Goal: Navigation & Orientation: Find specific page/section

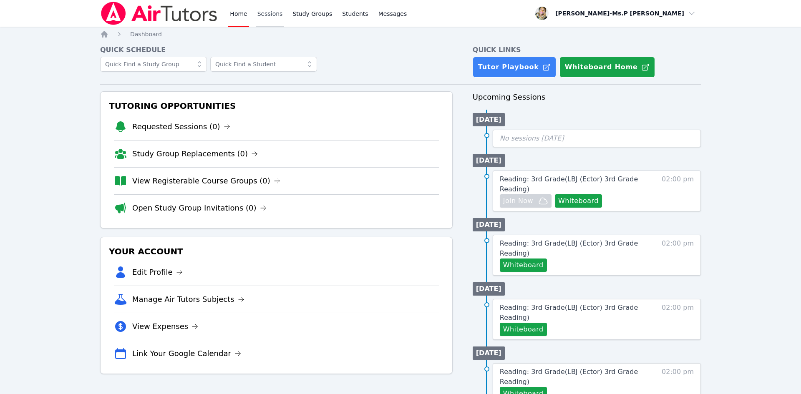
click at [267, 13] on link "Sessions" at bounding box center [270, 13] width 29 height 27
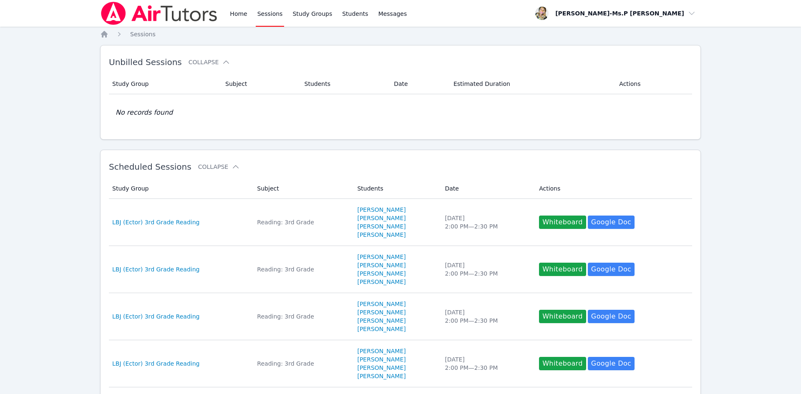
click at [218, 14] on img at bounding box center [159, 13] width 118 height 23
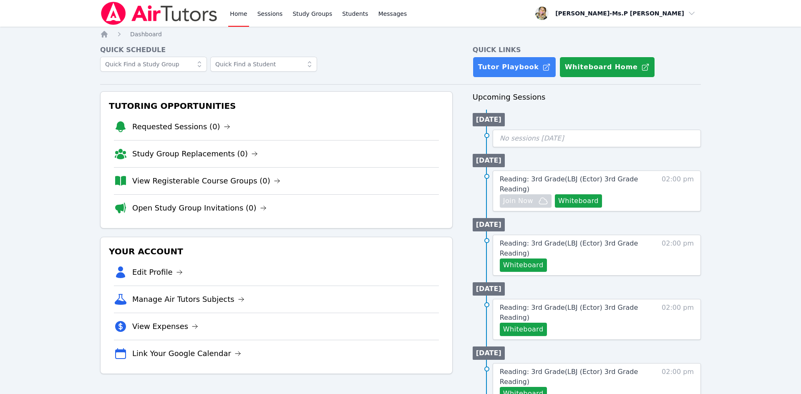
click at [165, 11] on img at bounding box center [159, 13] width 118 height 23
